Goal: Register for event/course

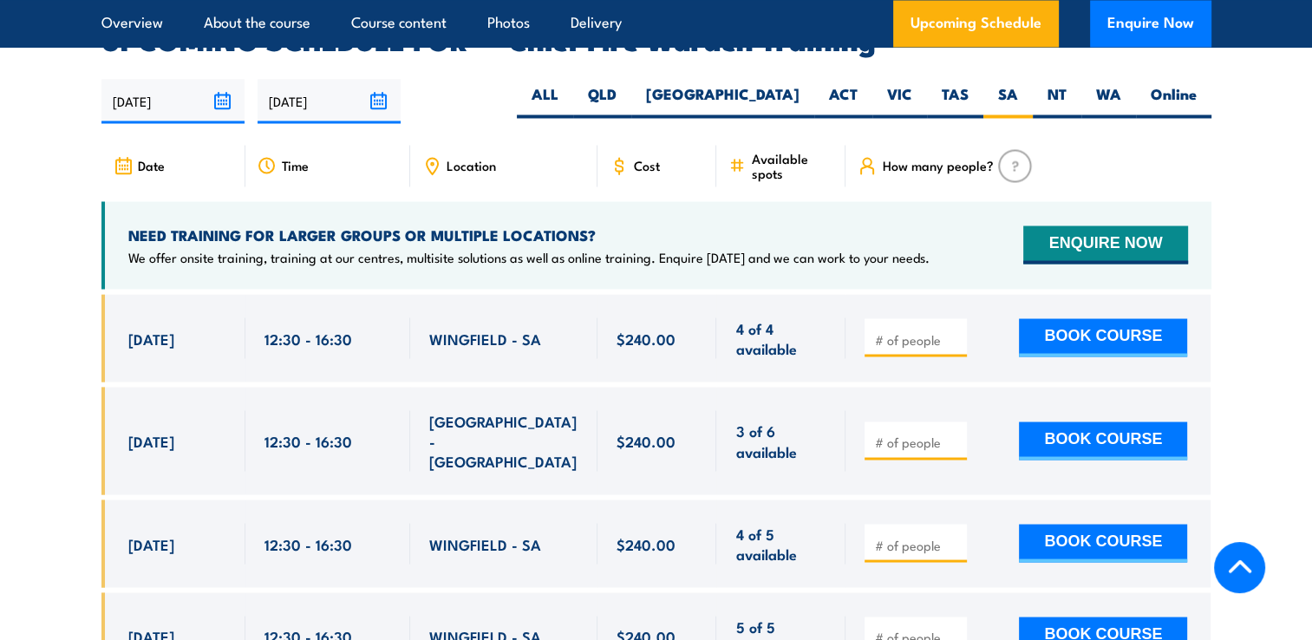
scroll to position [2833, 0]
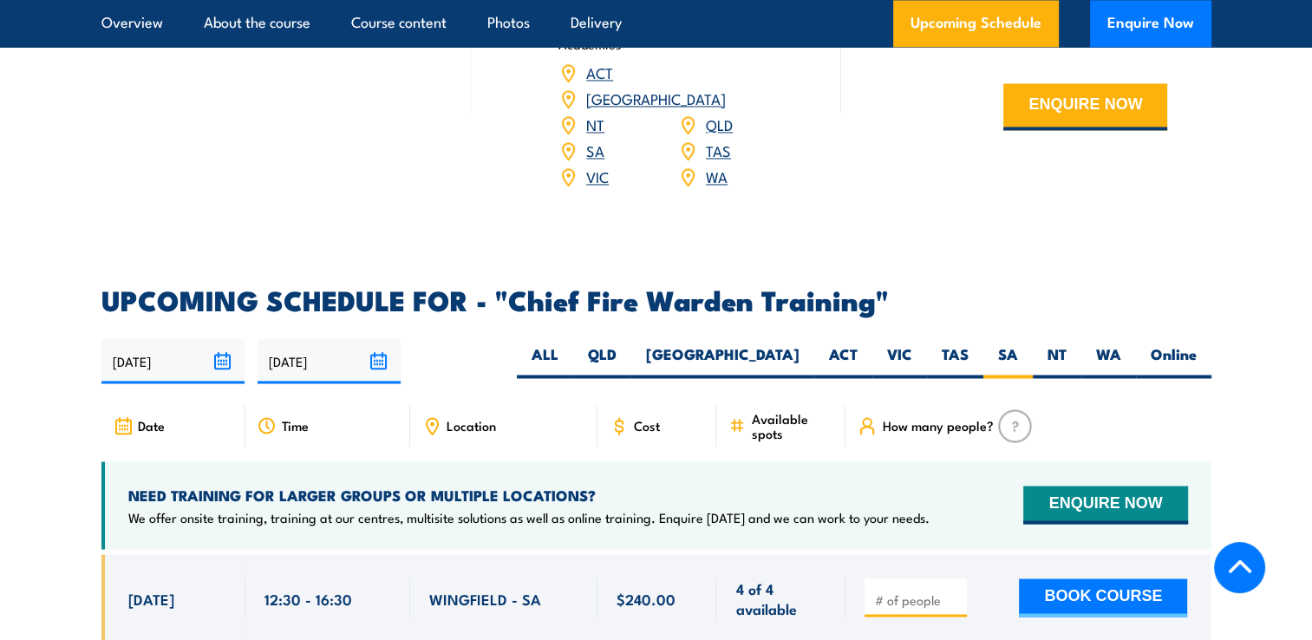
click at [645, 418] on span "Cost" at bounding box center [647, 425] width 26 height 15
click at [592, 140] on link "SA" at bounding box center [595, 150] width 18 height 21
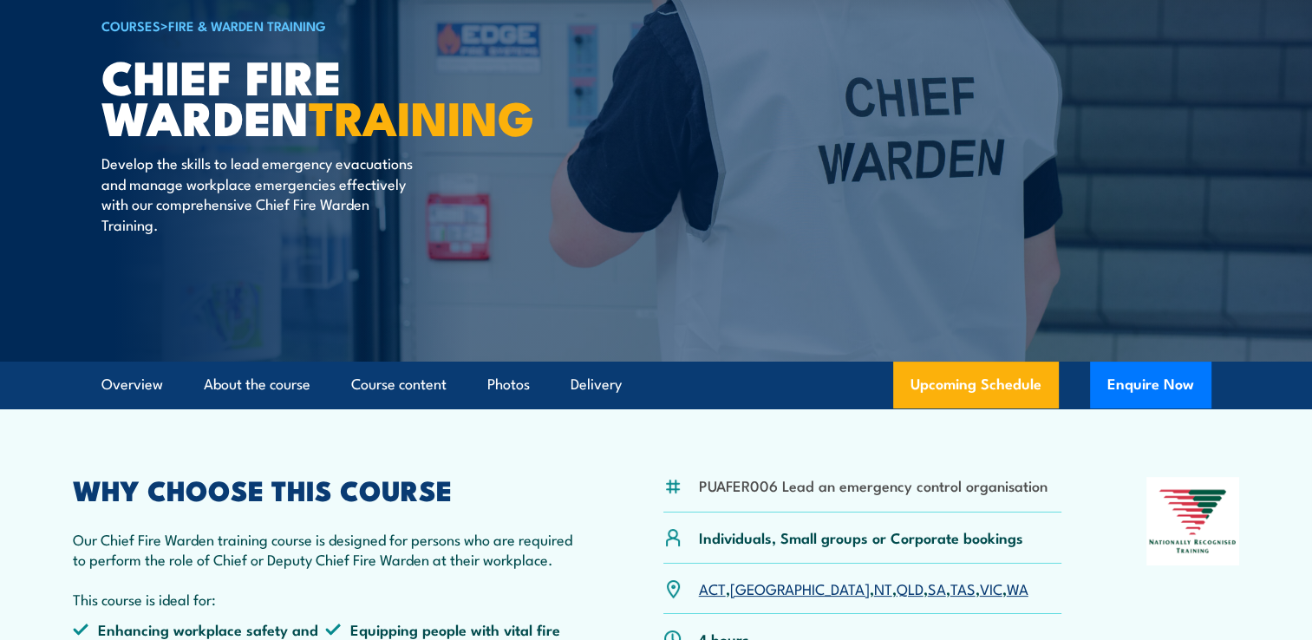
scroll to position [0, 0]
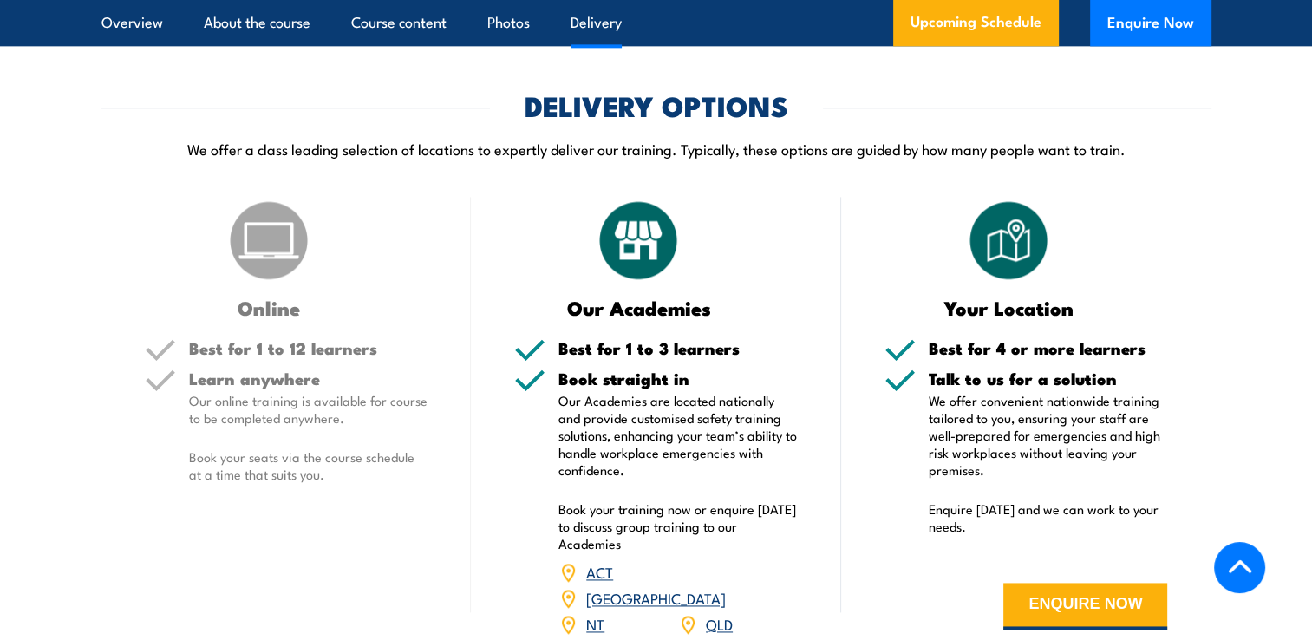
scroll to position [2464, 0]
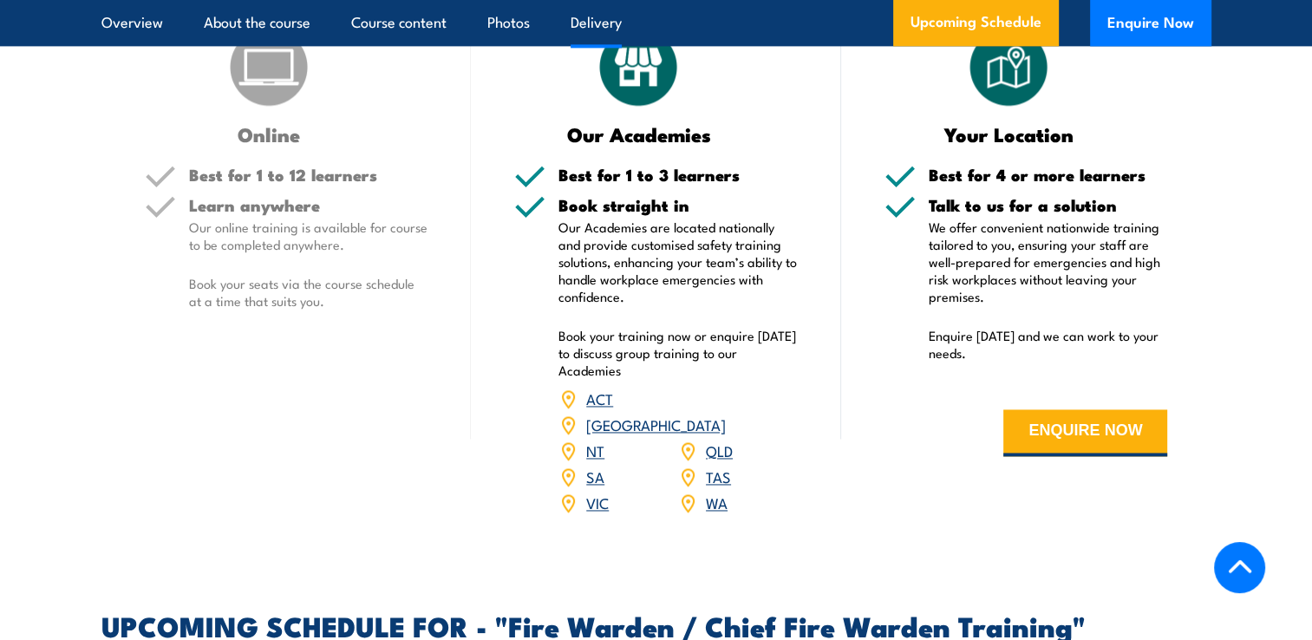
click at [593, 473] on link "SA" at bounding box center [595, 476] width 18 height 21
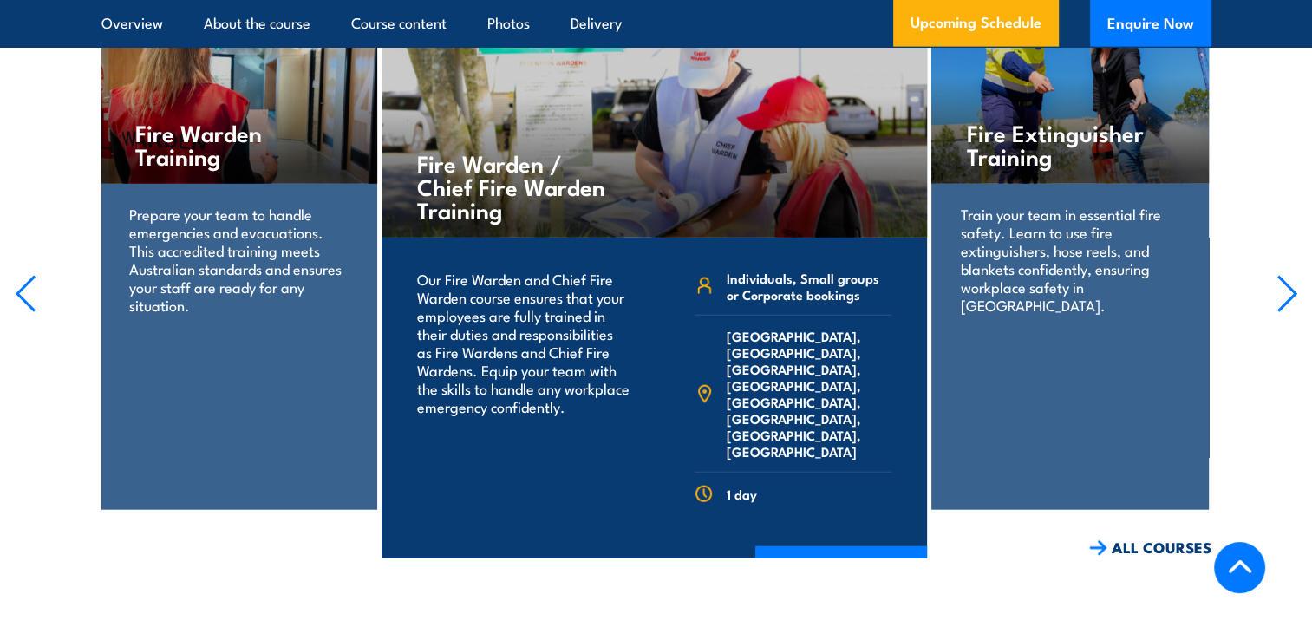
scroll to position [4025, 0]
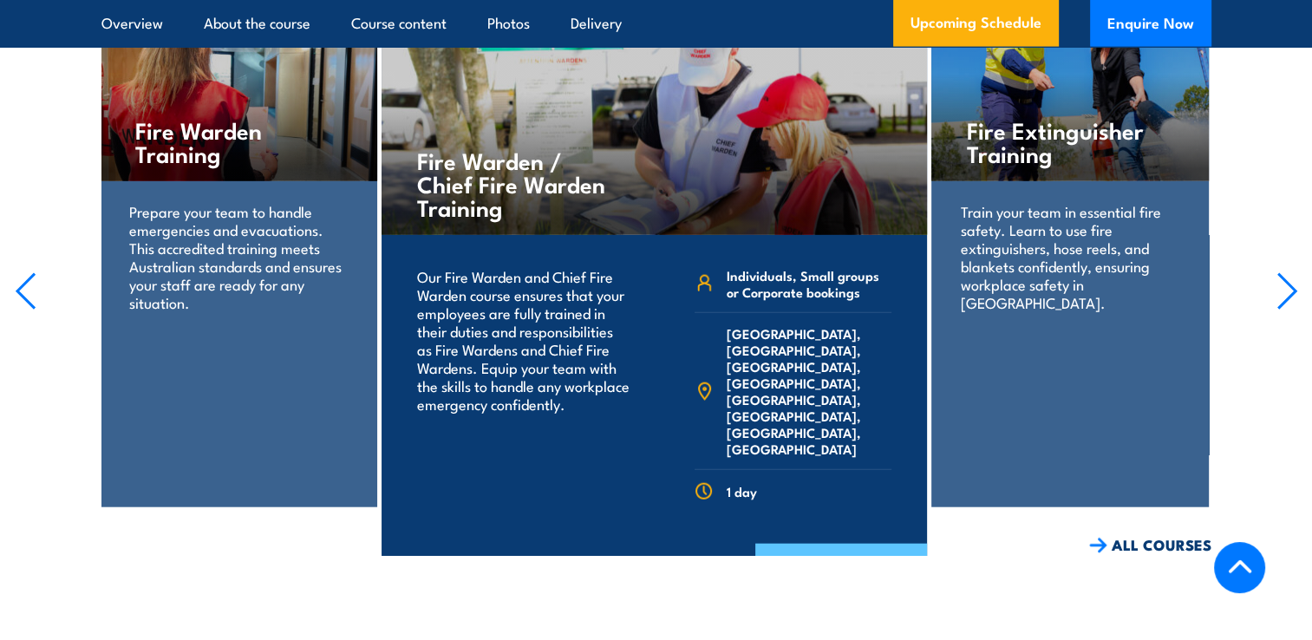
click at [809, 544] on link "COURSE DETAILS" at bounding box center [841, 566] width 172 height 45
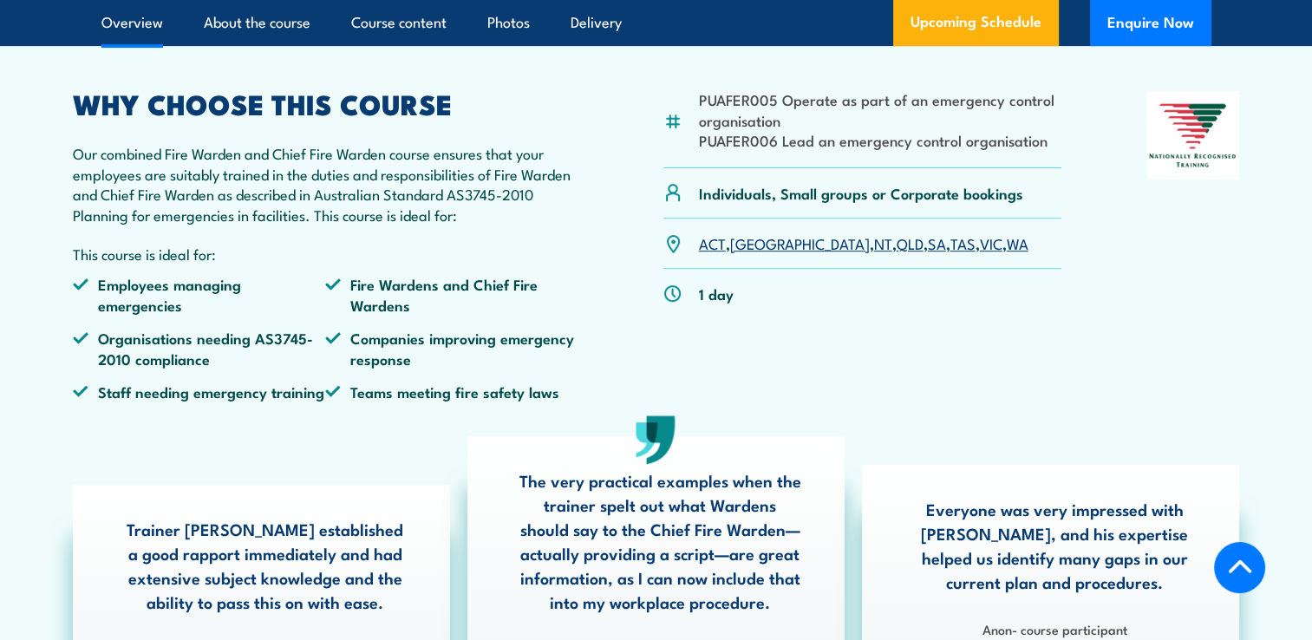
scroll to position [781, 0]
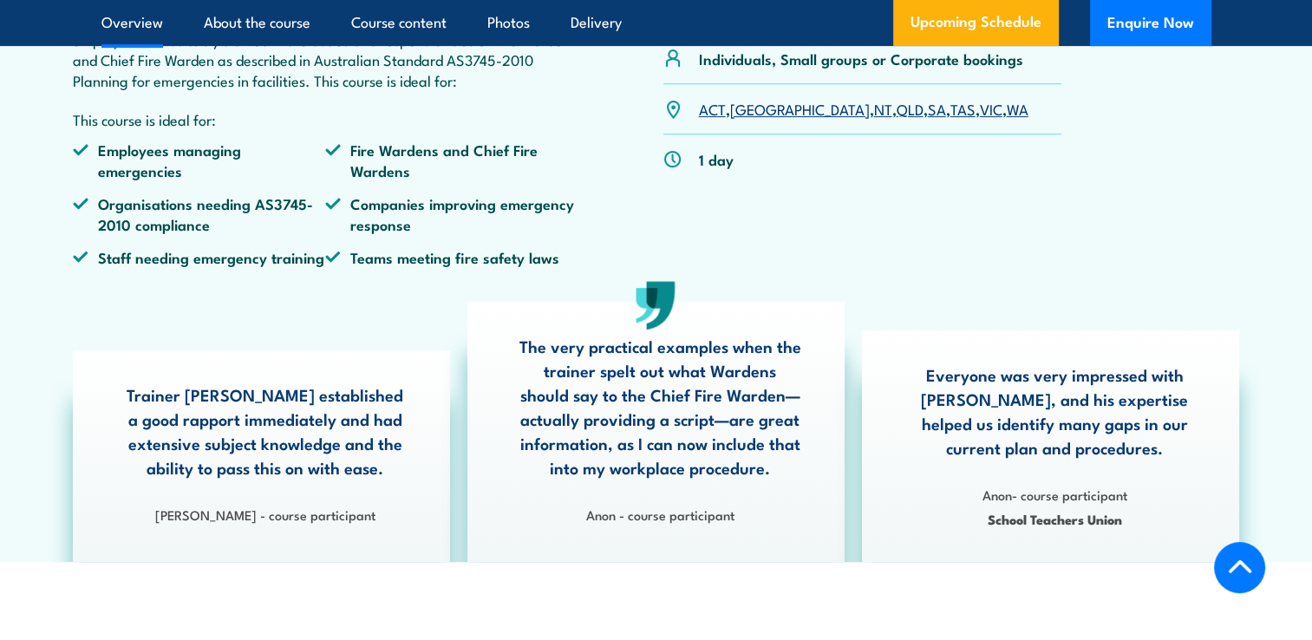
click at [928, 119] on link "SA" at bounding box center [937, 108] width 18 height 21
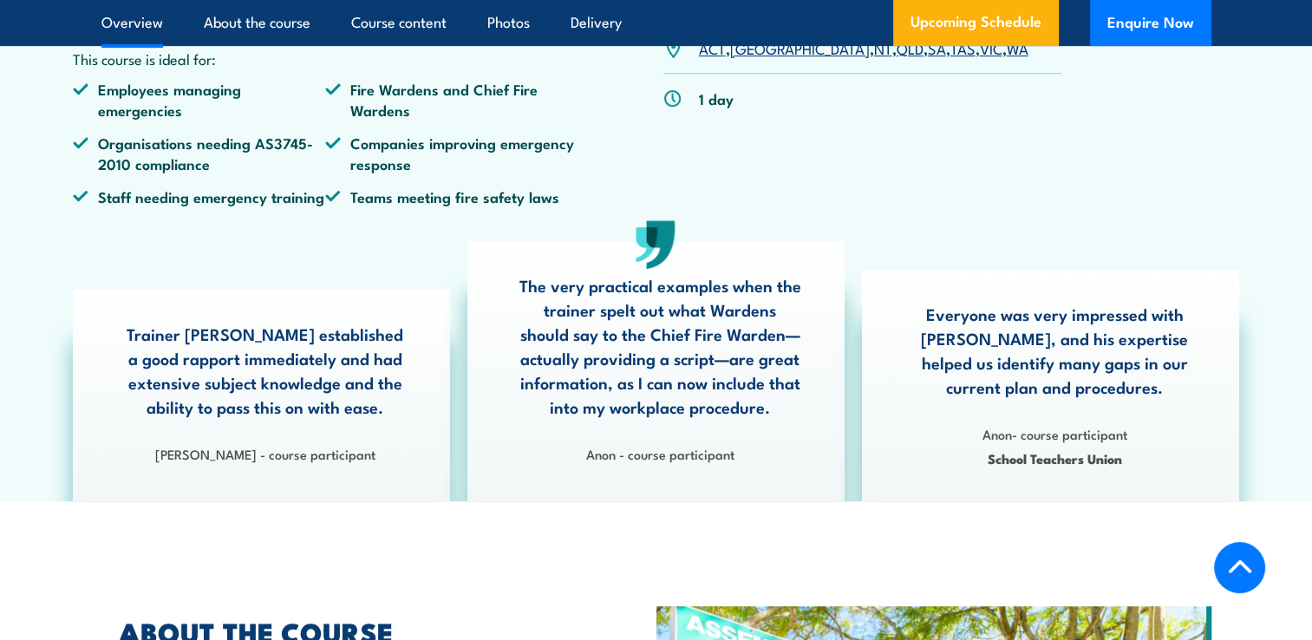
scroll to position [886, 0]
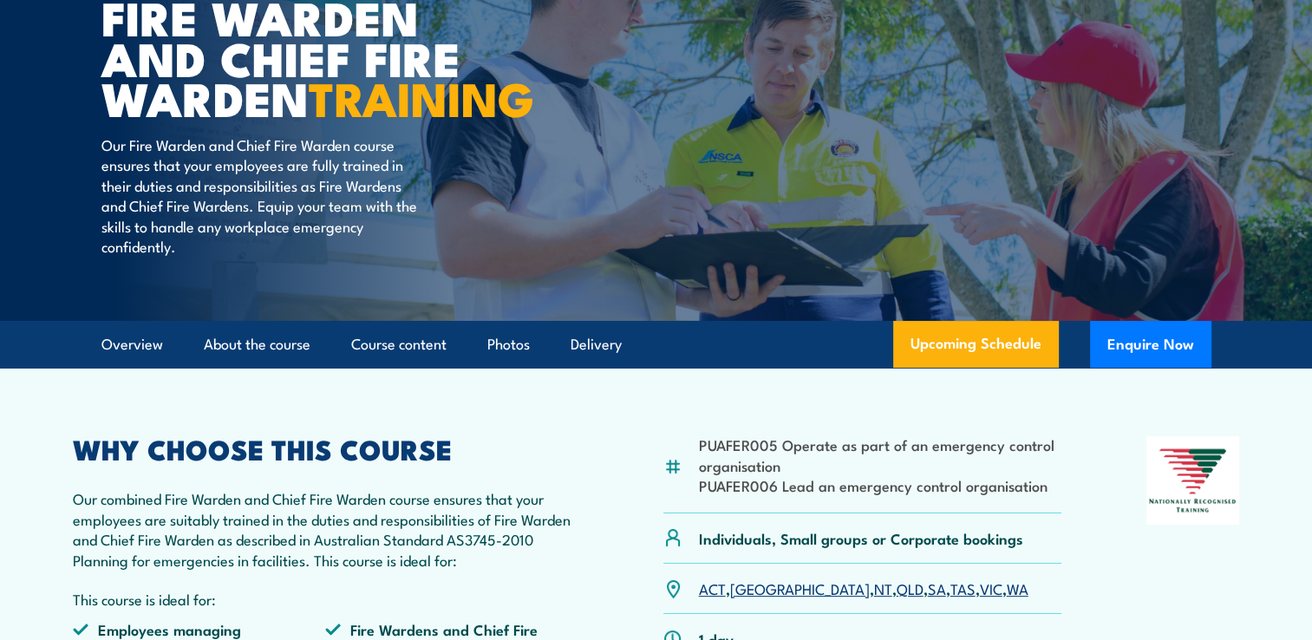
scroll to position [36, 0]
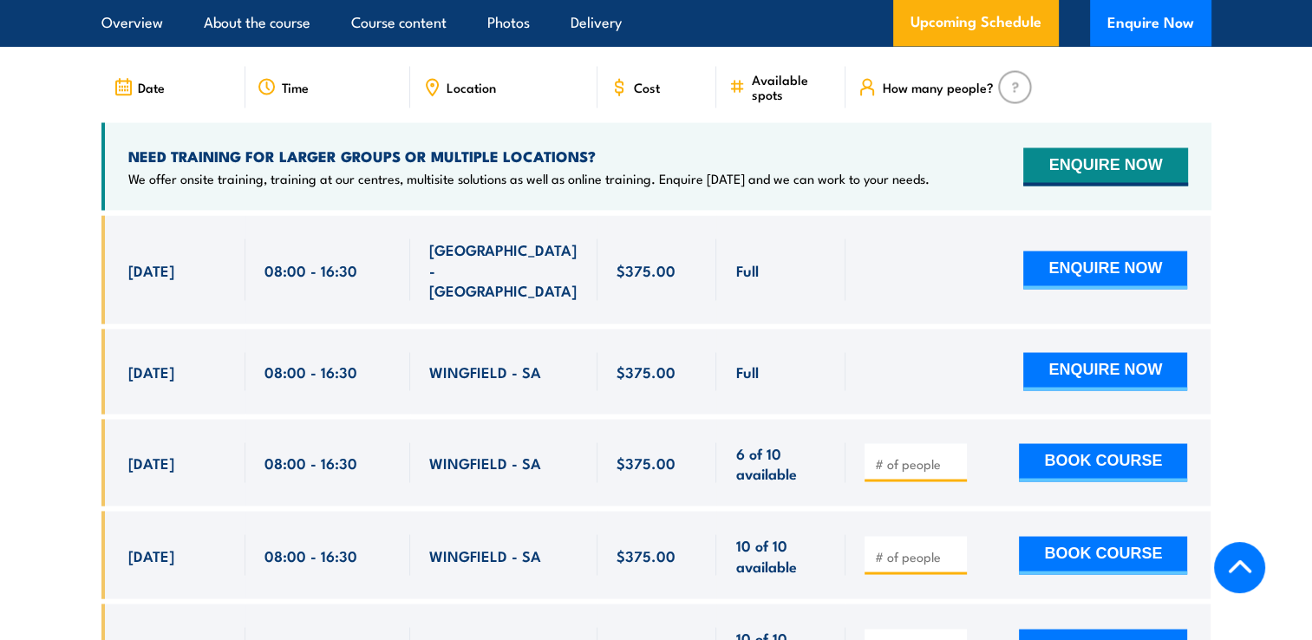
scroll to position [3158, 0]
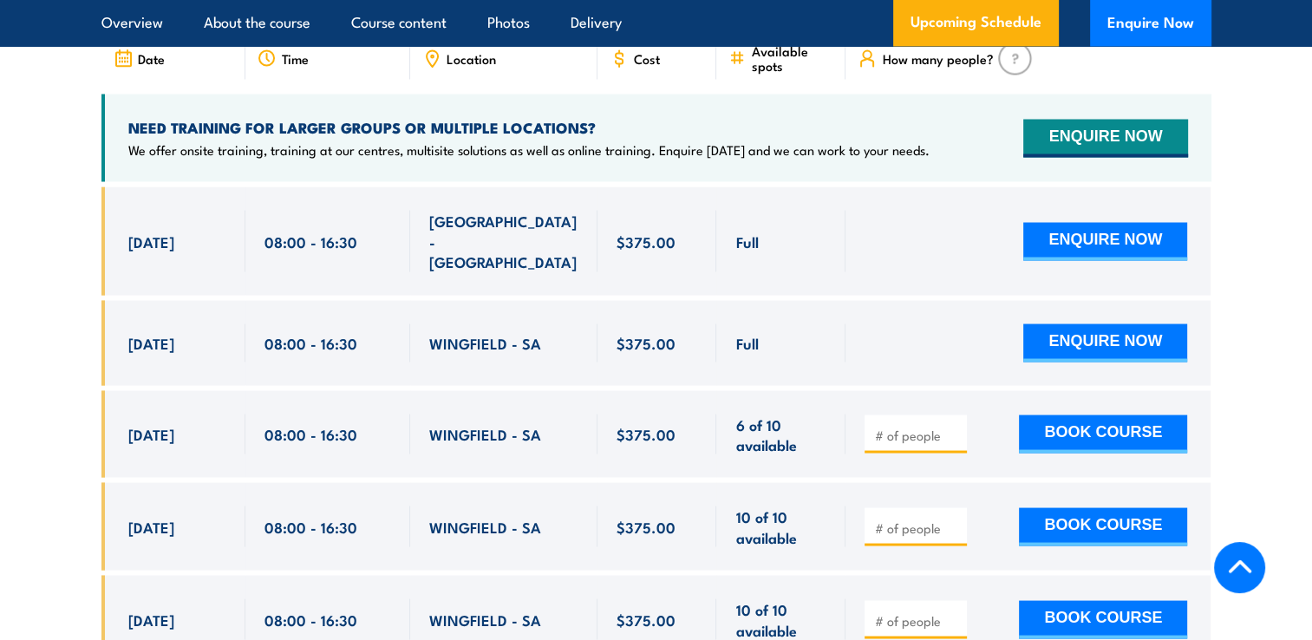
click at [91, 427] on section "UPCOMING SCHEDULE FOR - "Fire Warden / Chief Fire Warden Training" 29/08/2025 2…" at bounding box center [656, 349] width 1312 height 861
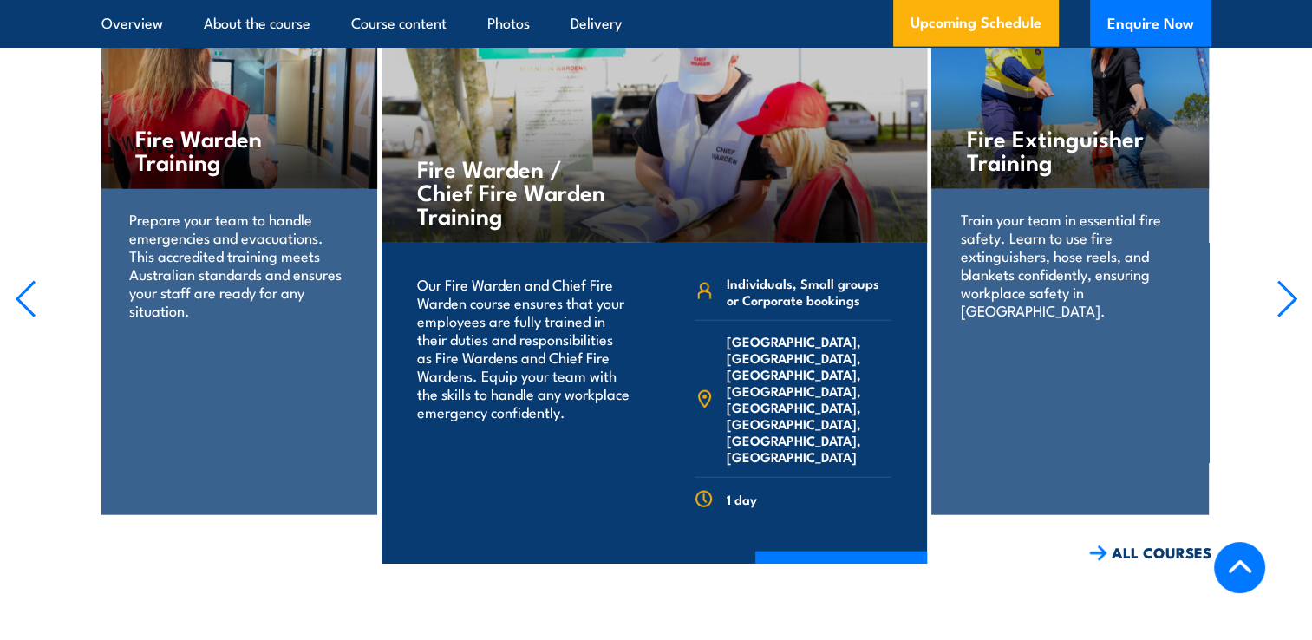
scroll to position [4112, 0]
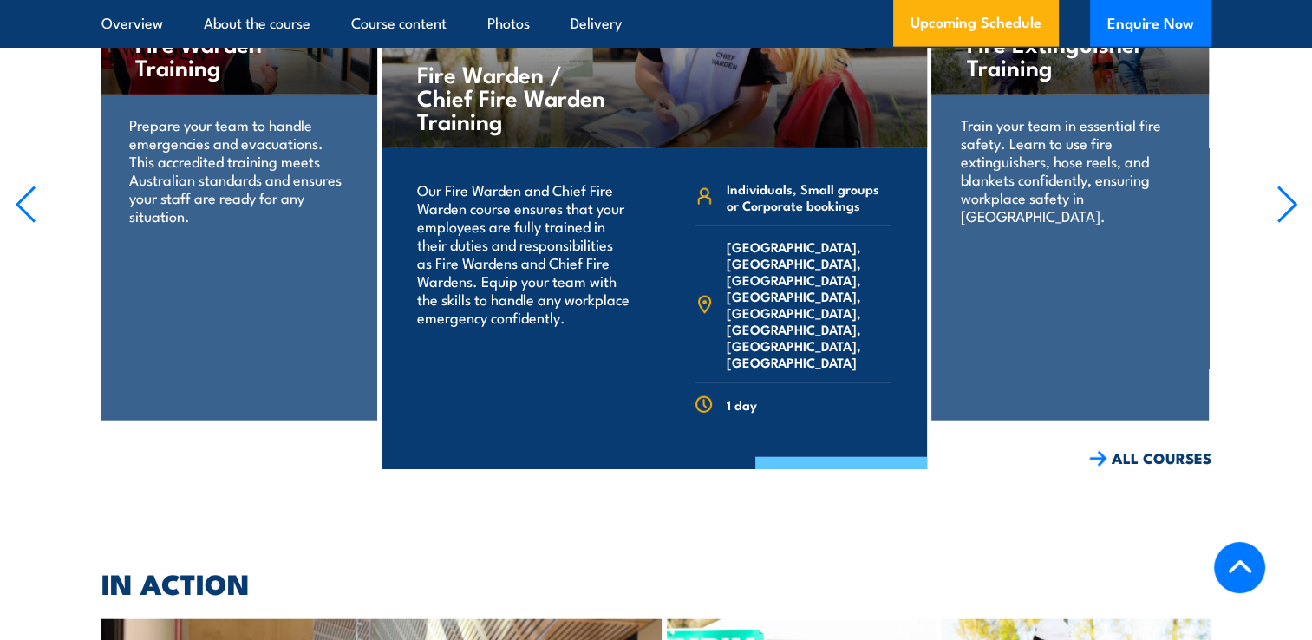
click at [834, 457] on link "COURSE DETAILS" at bounding box center [841, 479] width 172 height 45
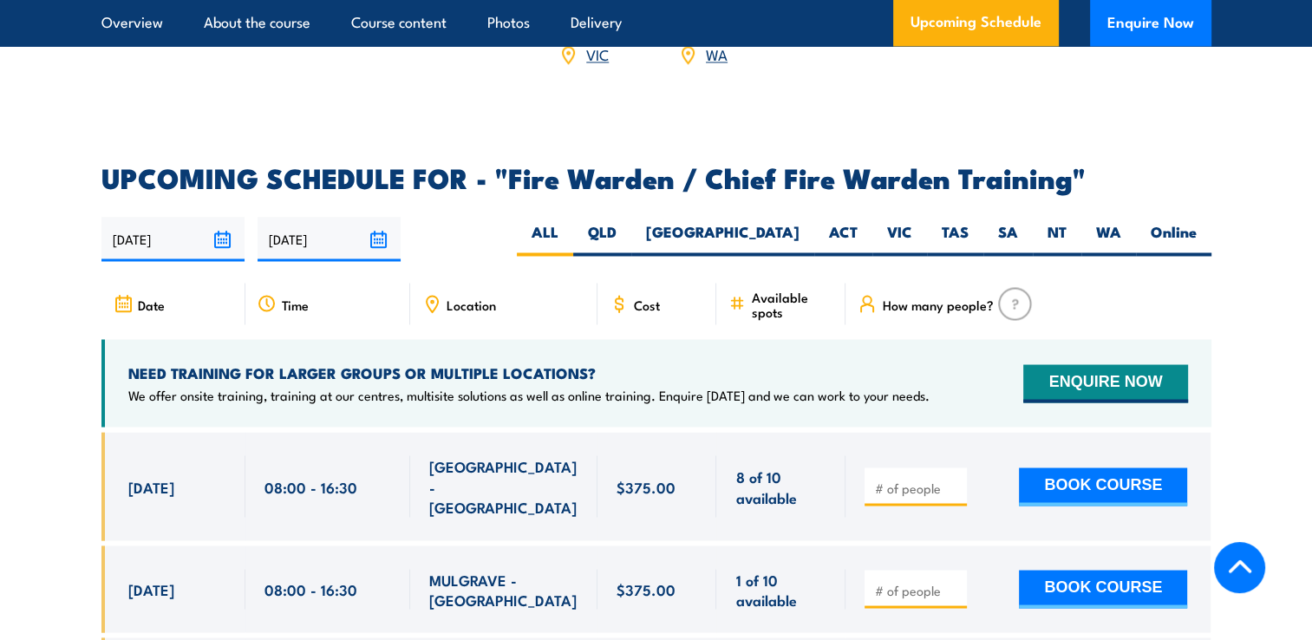
scroll to position [3036, 0]
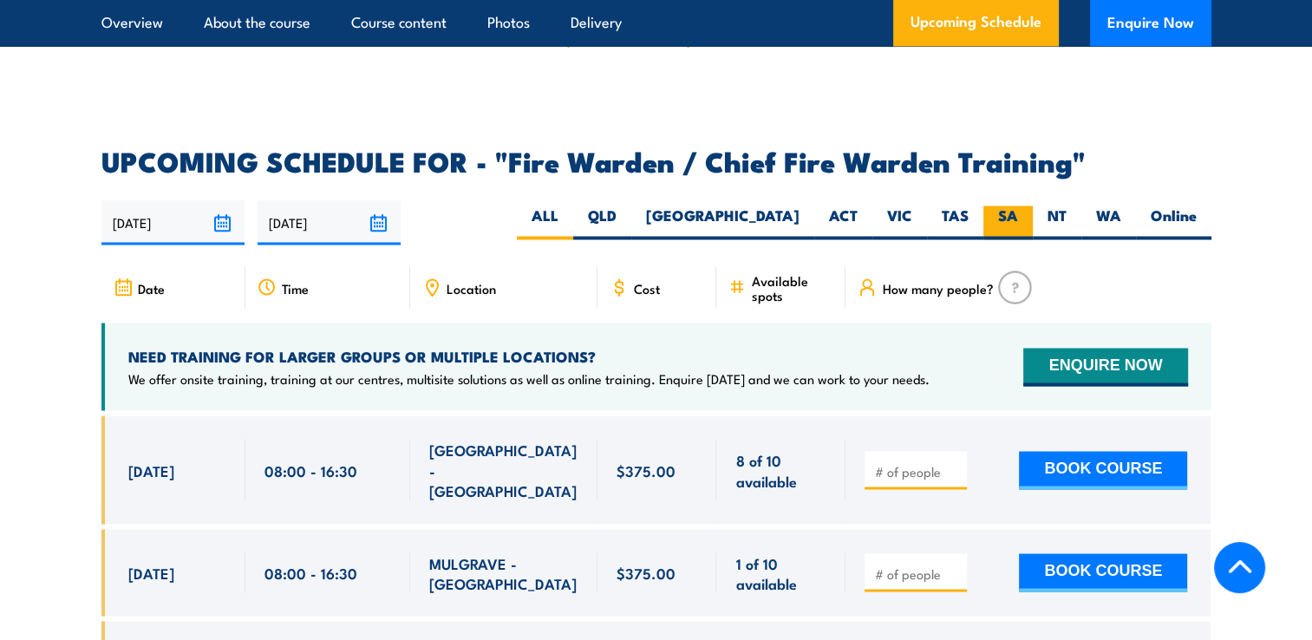
click at [1012, 206] on label "SA" at bounding box center [1008, 223] width 49 height 34
click at [1018, 206] on input "SA" at bounding box center [1023, 211] width 11 height 11
radio input "true"
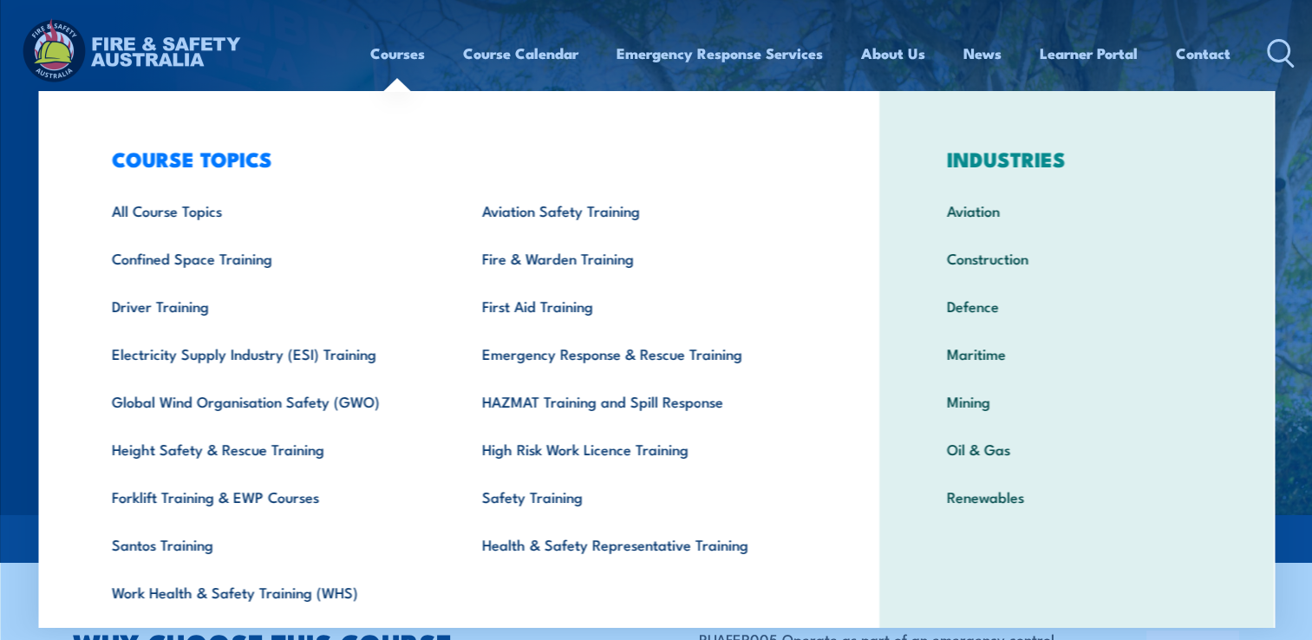
click at [402, 49] on link "Courses" at bounding box center [397, 53] width 55 height 46
